Goal: Download file/media

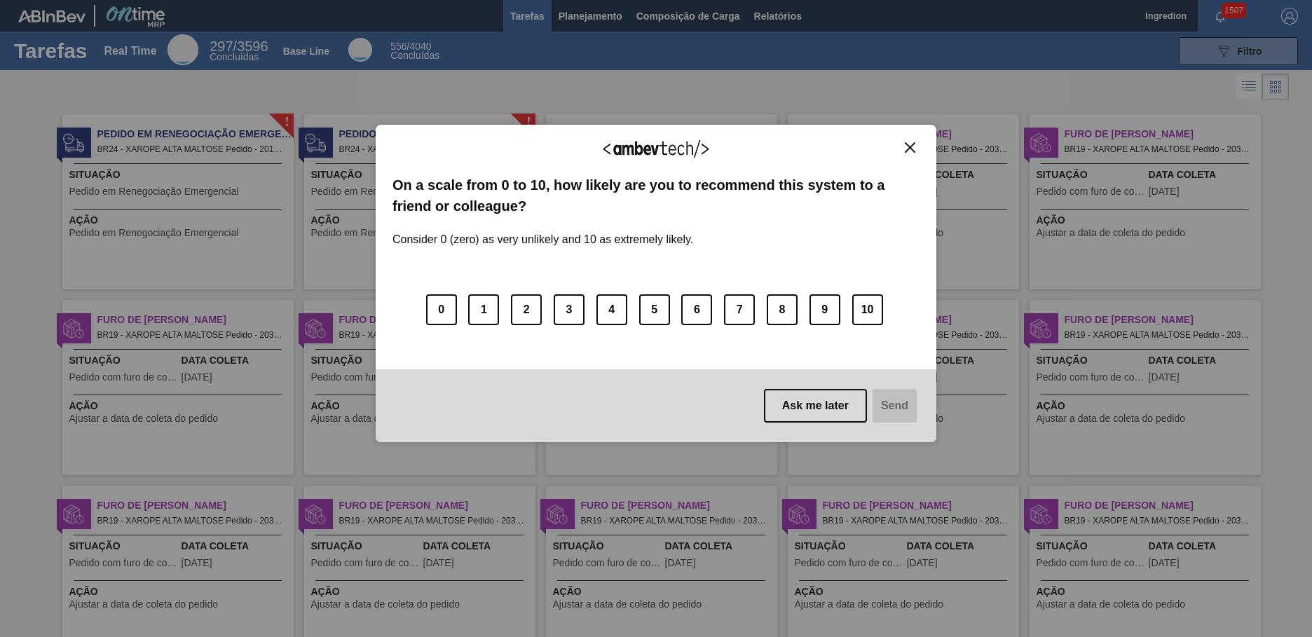
click at [910, 147] on img "Close" at bounding box center [910, 147] width 11 height 11
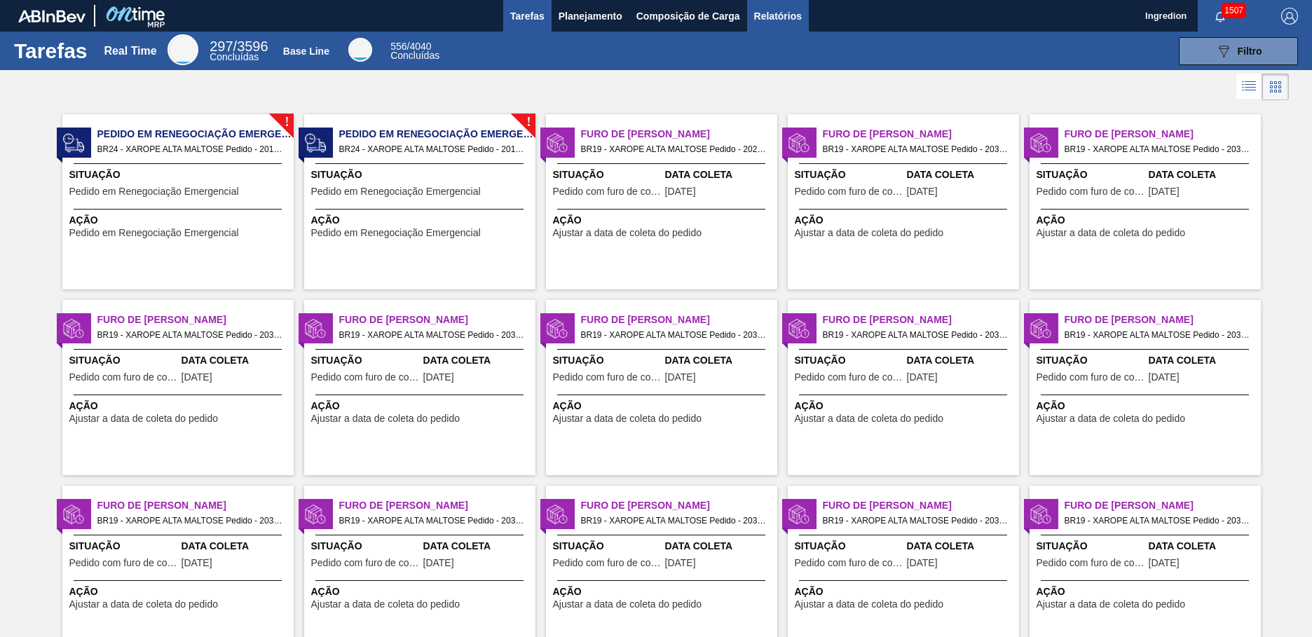
click at [776, 15] on span "Relatórios" at bounding box center [778, 16] width 48 height 17
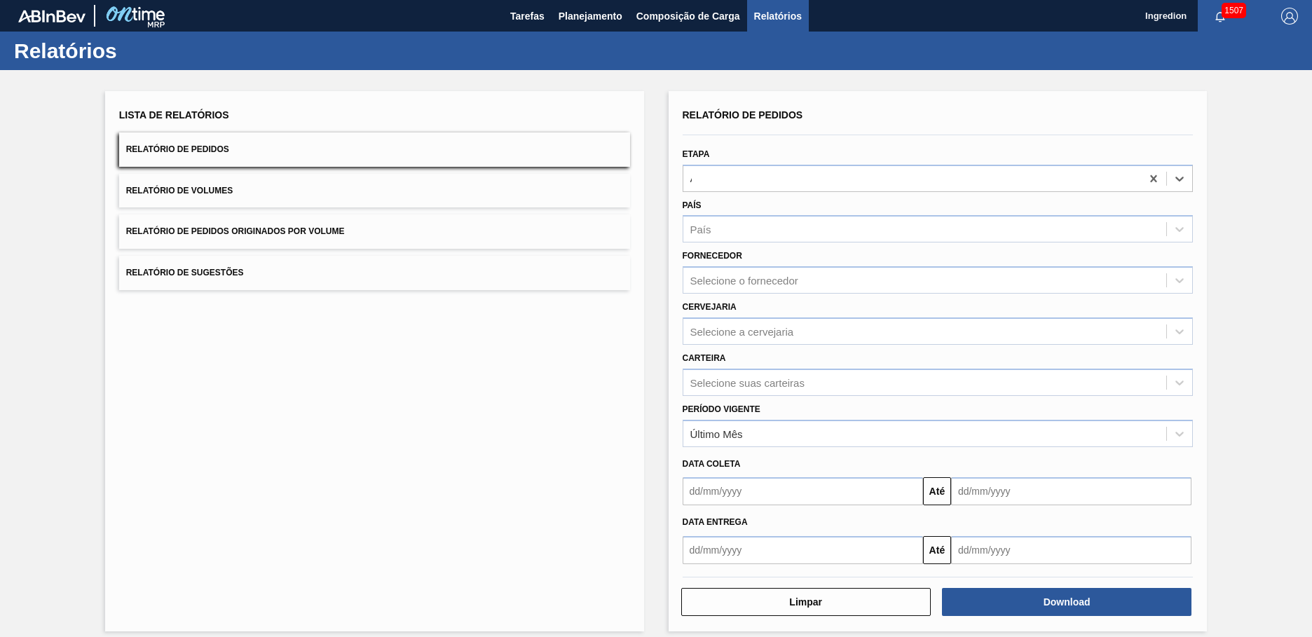
type input "Aguardando Faturamento"
type input "Xarope"
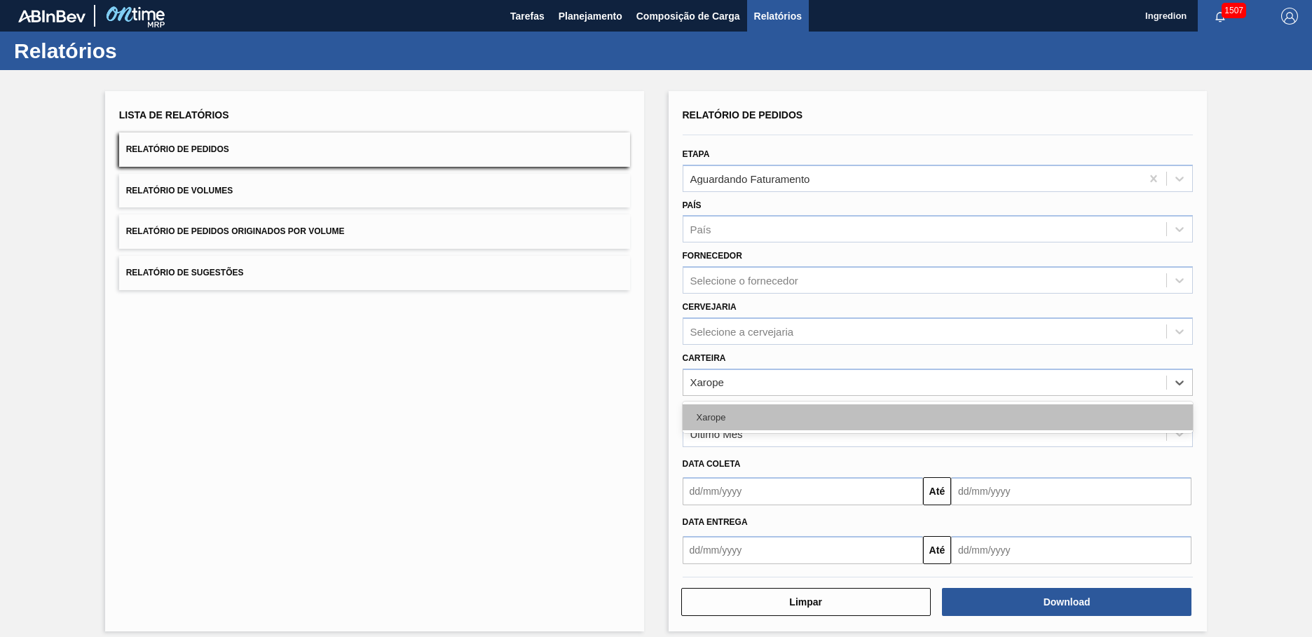
click at [935, 417] on div "Xarope" at bounding box center [937, 417] width 511 height 26
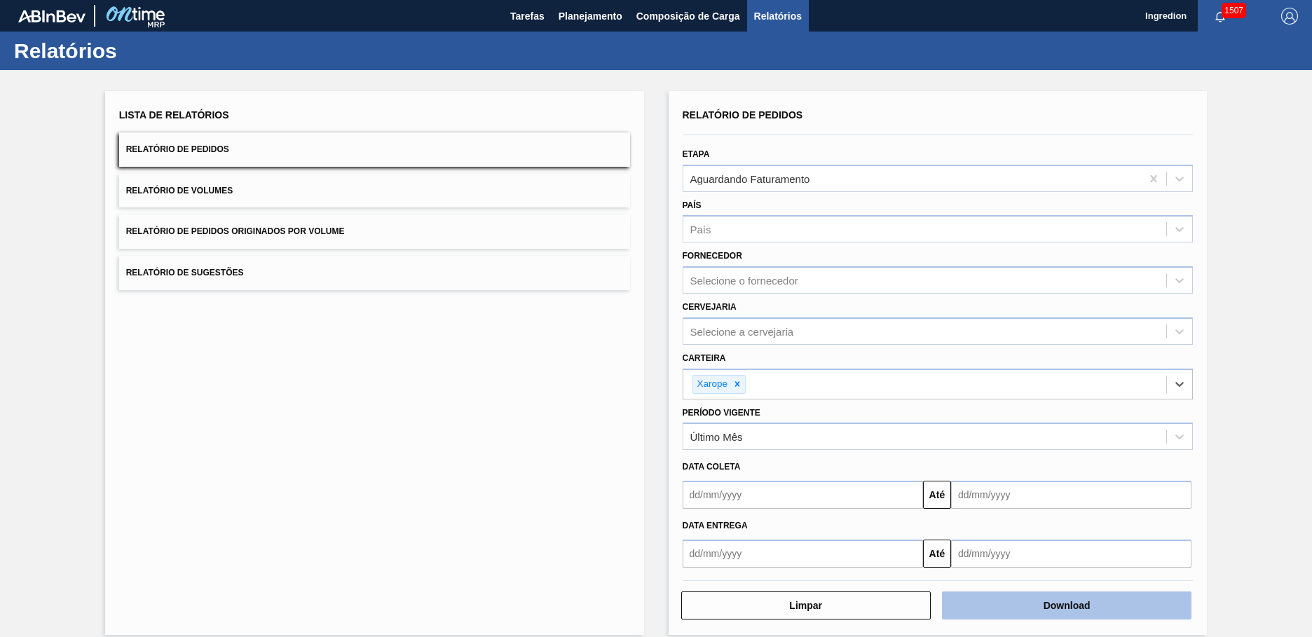
click at [1064, 605] on button "Download" at bounding box center [1066, 605] width 249 height 28
